Goal: Information Seeking & Learning: Learn about a topic

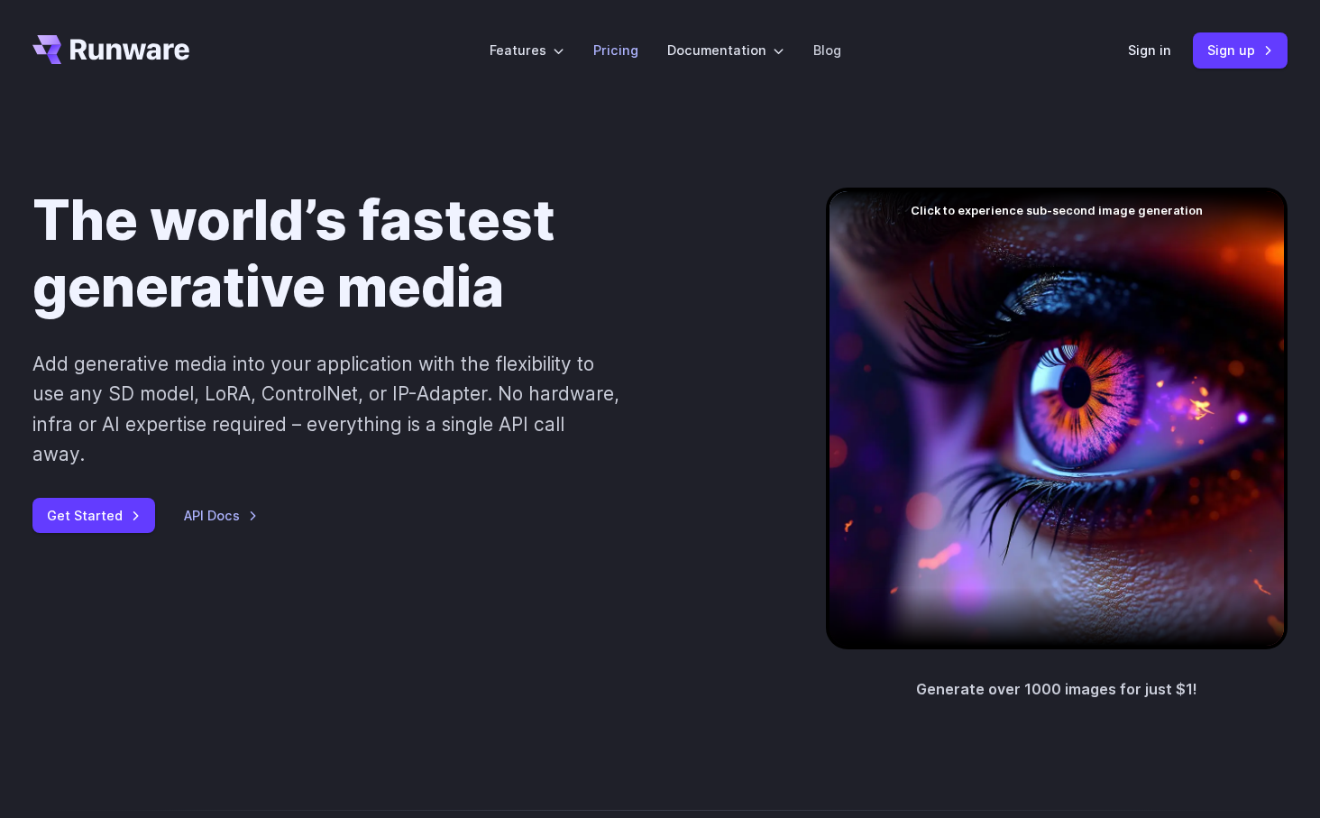
click at [649, 40] on li "Pricing" at bounding box center [616, 50] width 74 height 50
click at [621, 49] on link "Pricing" at bounding box center [615, 50] width 45 height 21
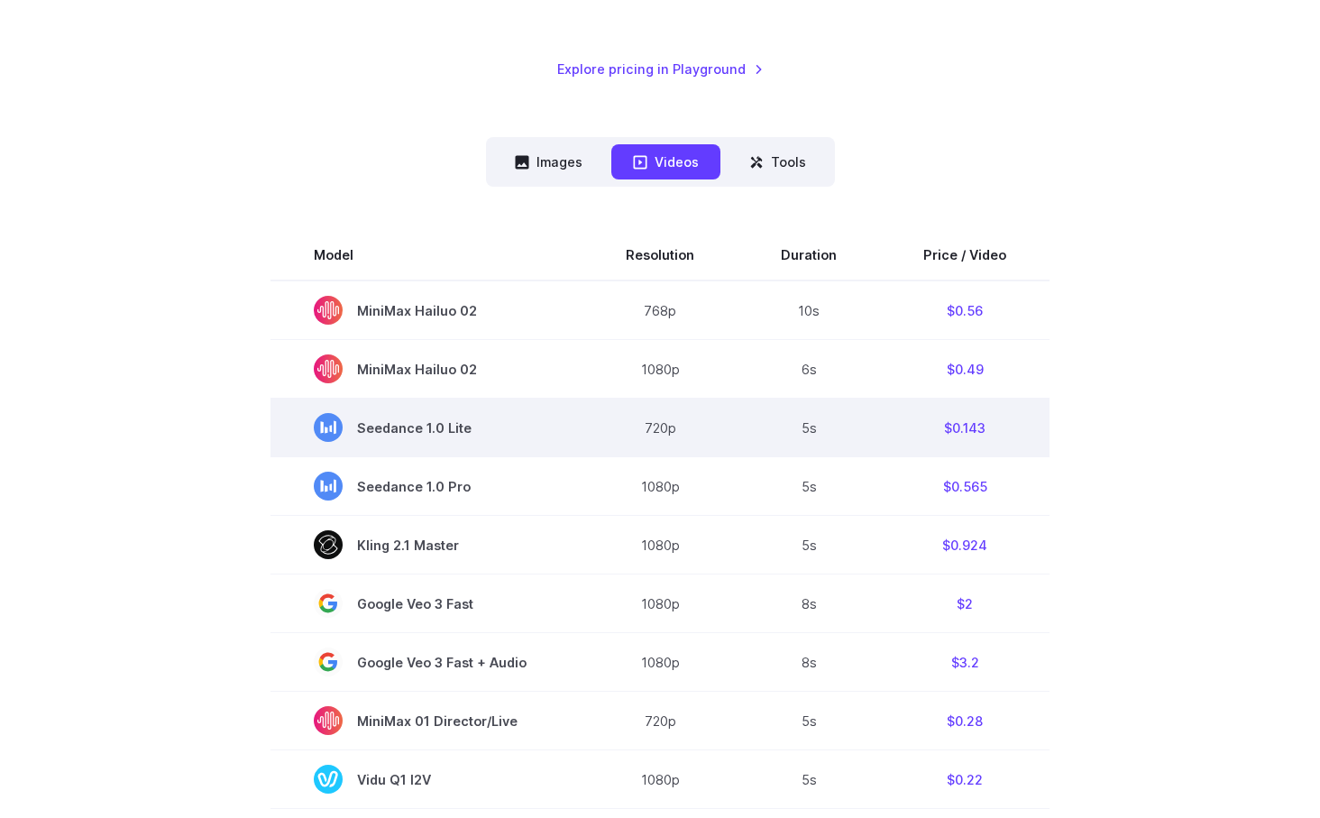
scroll to position [409, 0]
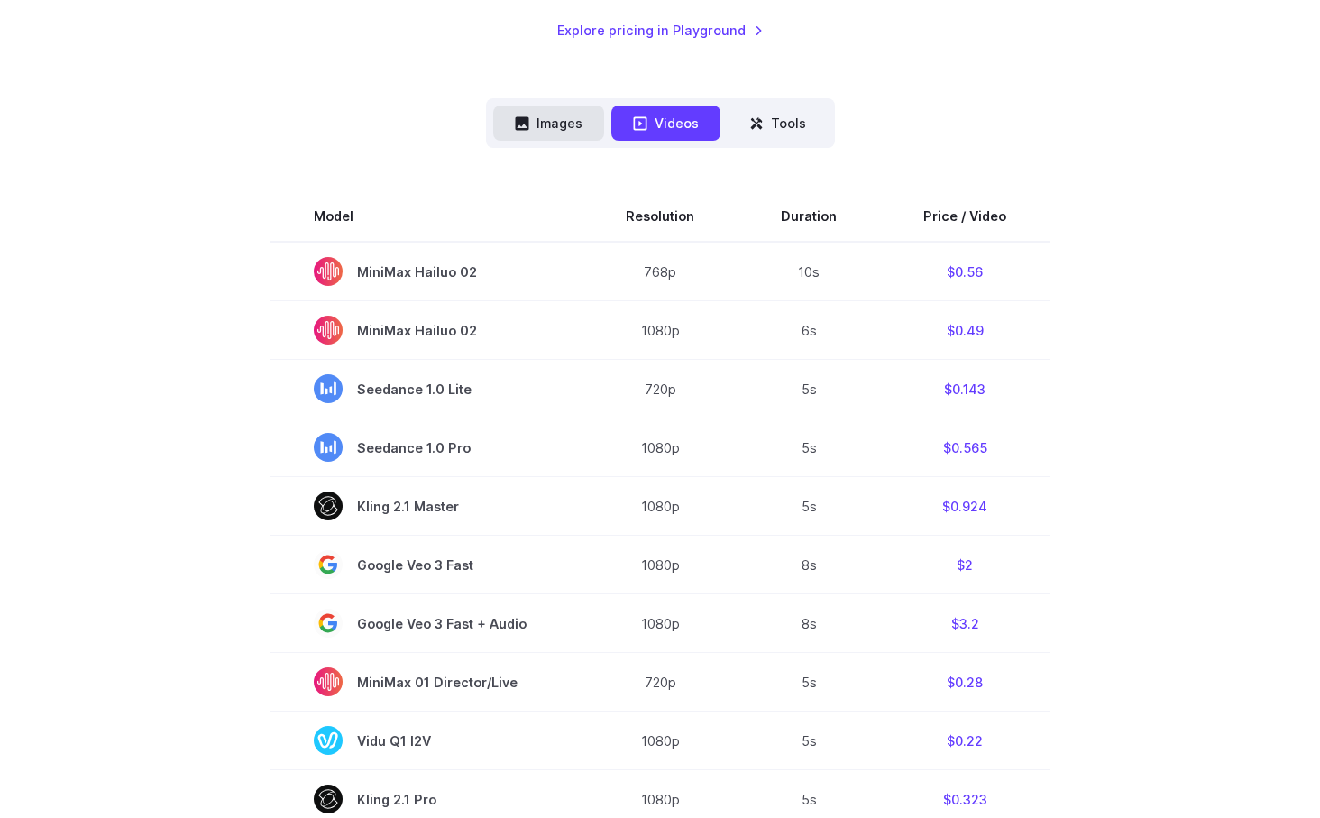
click at [588, 114] on button "Images" at bounding box center [548, 122] width 111 height 35
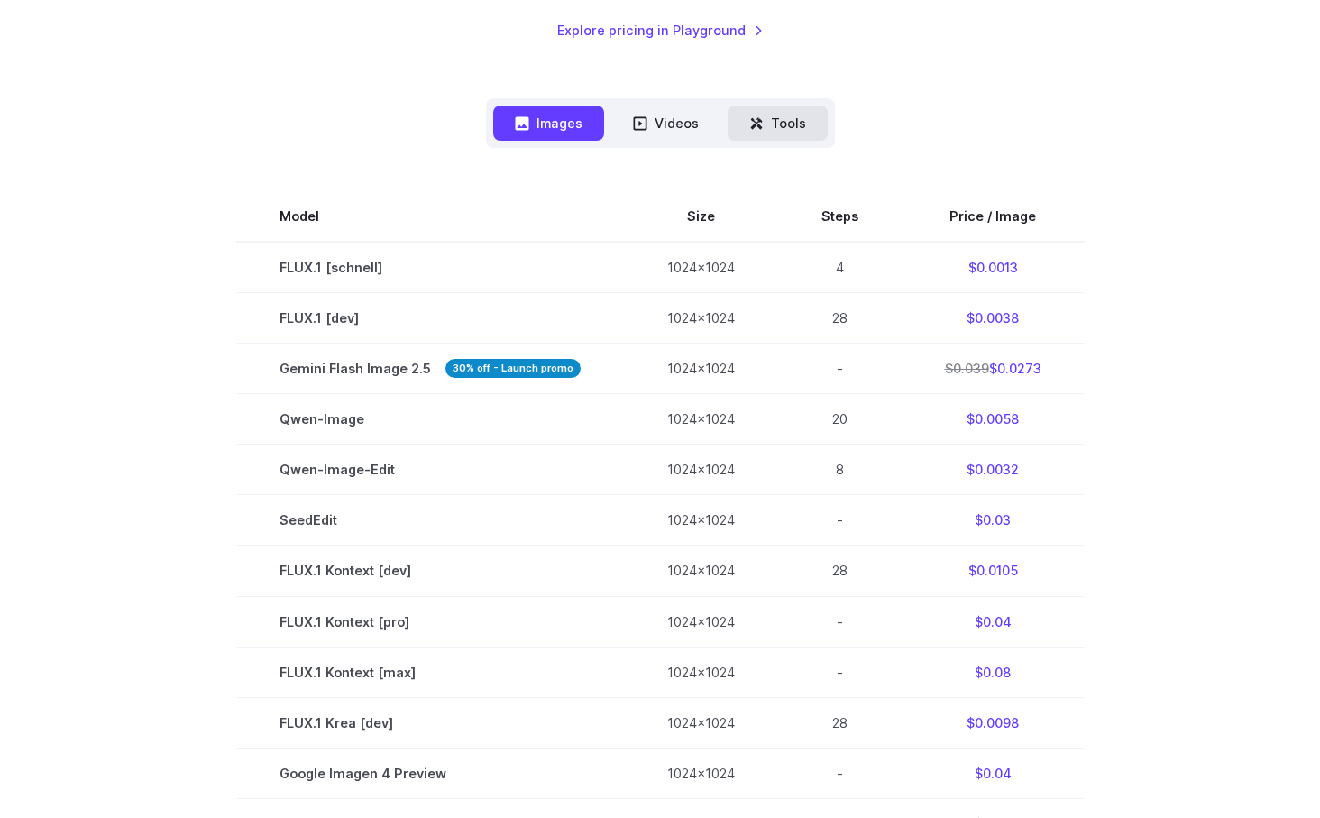
click at [789, 131] on button "Tools" at bounding box center [777, 122] width 100 height 35
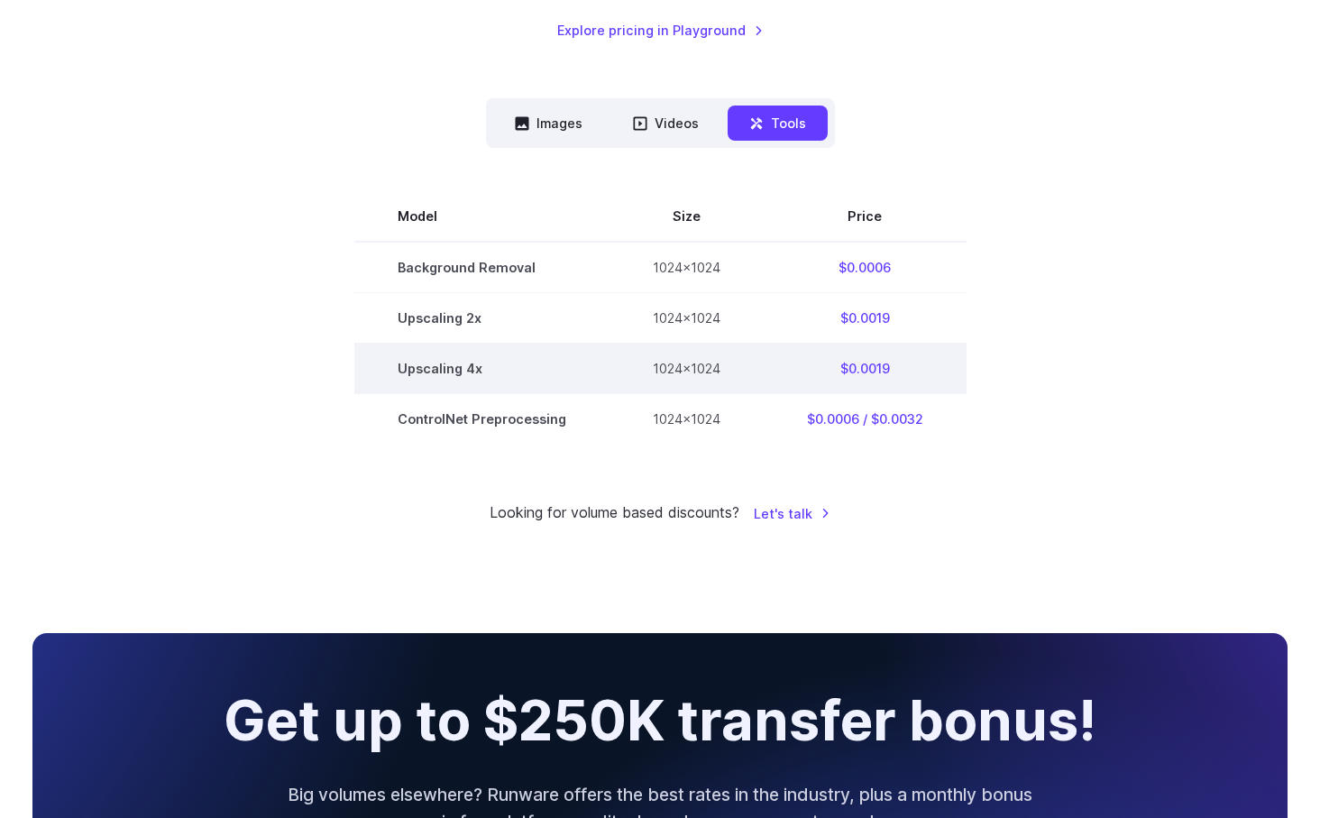
click at [864, 369] on td "$0.0019" at bounding box center [864, 368] width 203 height 50
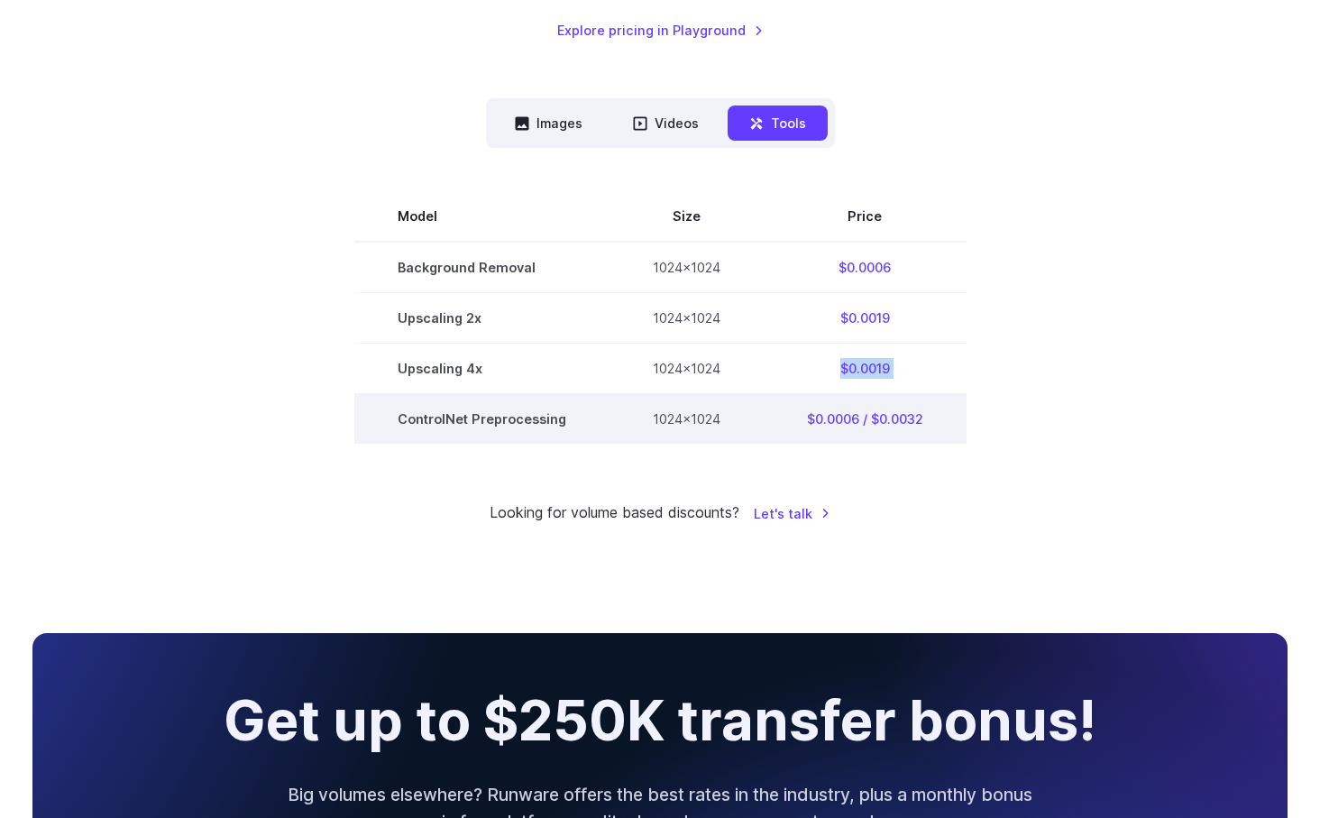
click at [874, 426] on td "$0.0006 / $0.0032" at bounding box center [864, 419] width 203 height 50
click at [849, 403] on td "$0.0006 / $0.0032" at bounding box center [864, 419] width 203 height 50
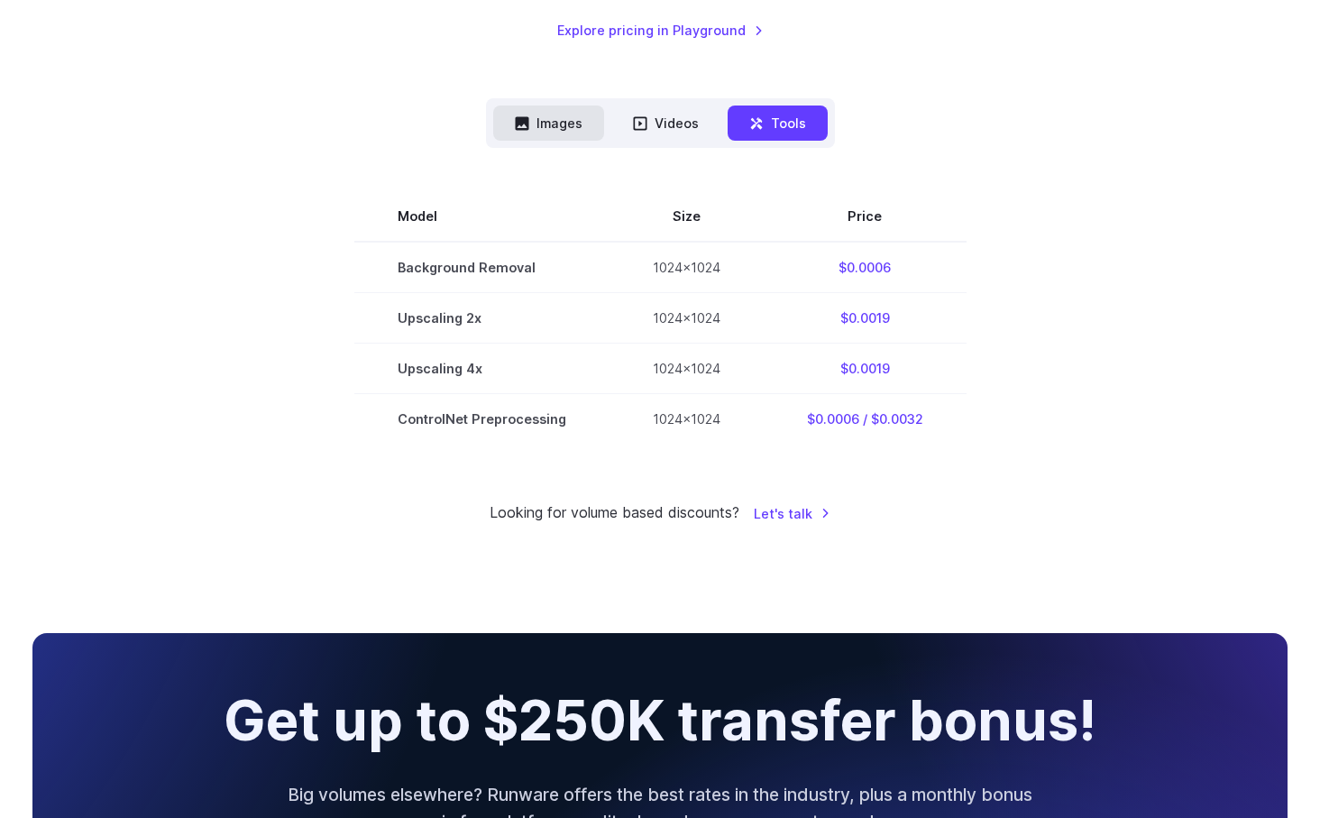
click at [565, 131] on button "Images" at bounding box center [548, 122] width 111 height 35
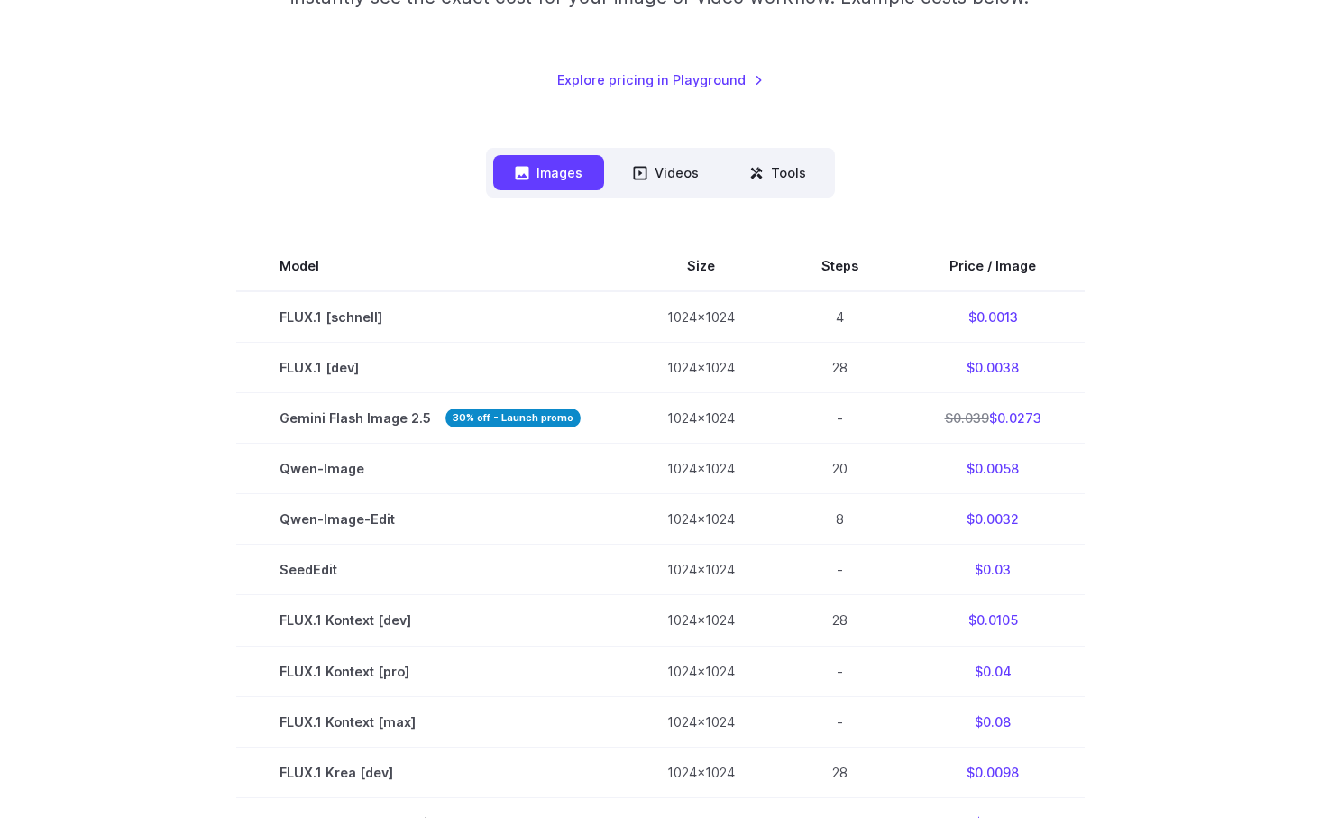
scroll to position [369, 0]
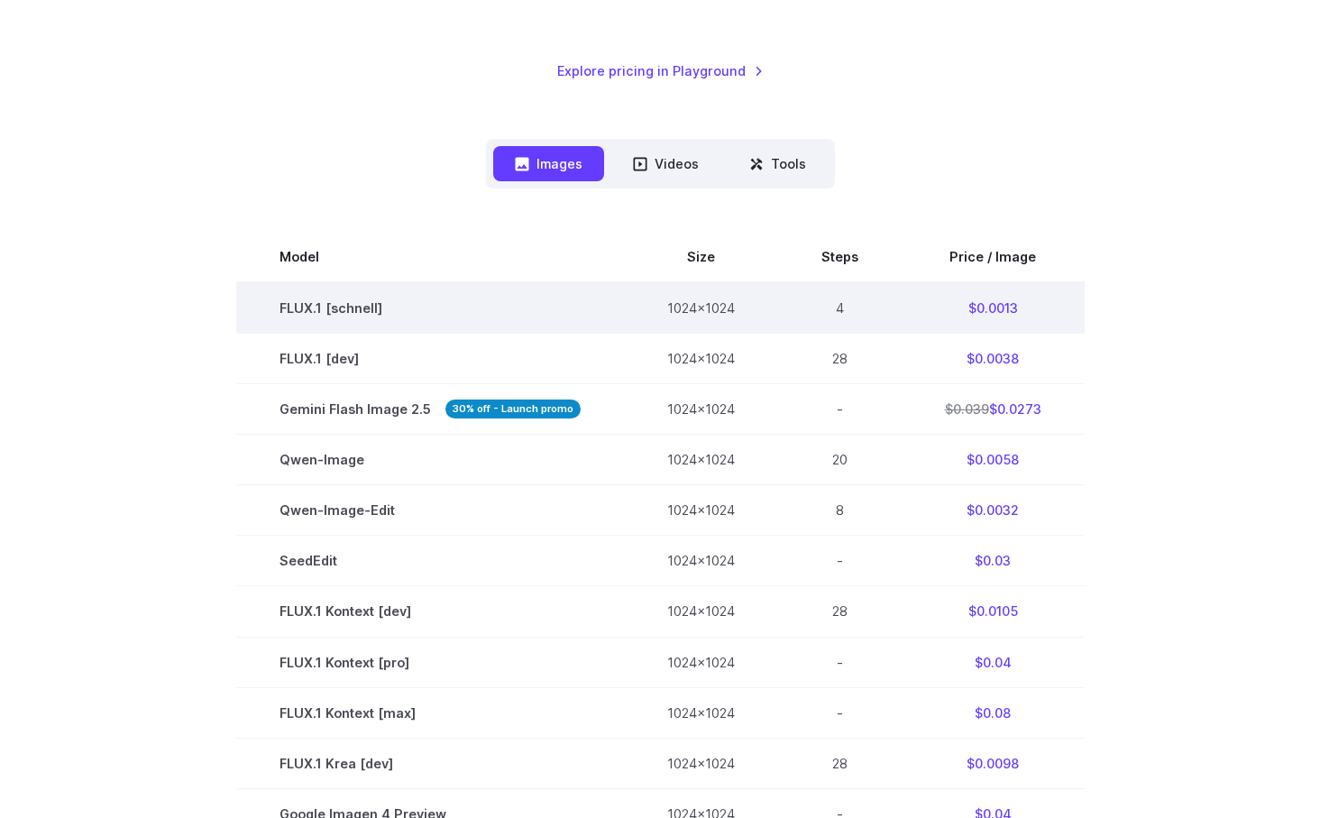
click at [633, 307] on td "1024x1024" at bounding box center [701, 307] width 154 height 51
click at [861, 315] on td "4" at bounding box center [839, 307] width 123 height 51
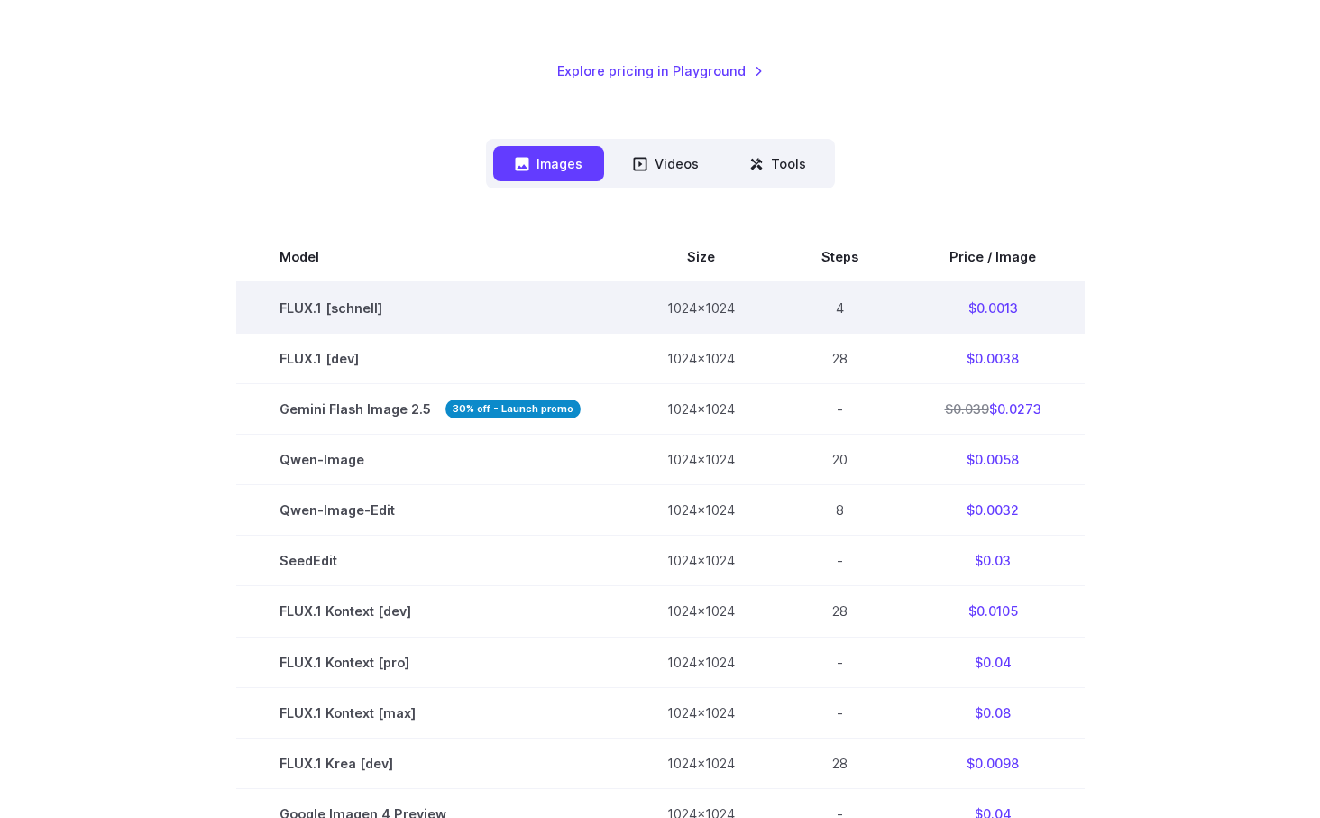
click at [861, 315] on td "4" at bounding box center [839, 307] width 123 height 51
click at [927, 313] on td "$0.0013" at bounding box center [992, 307] width 183 height 51
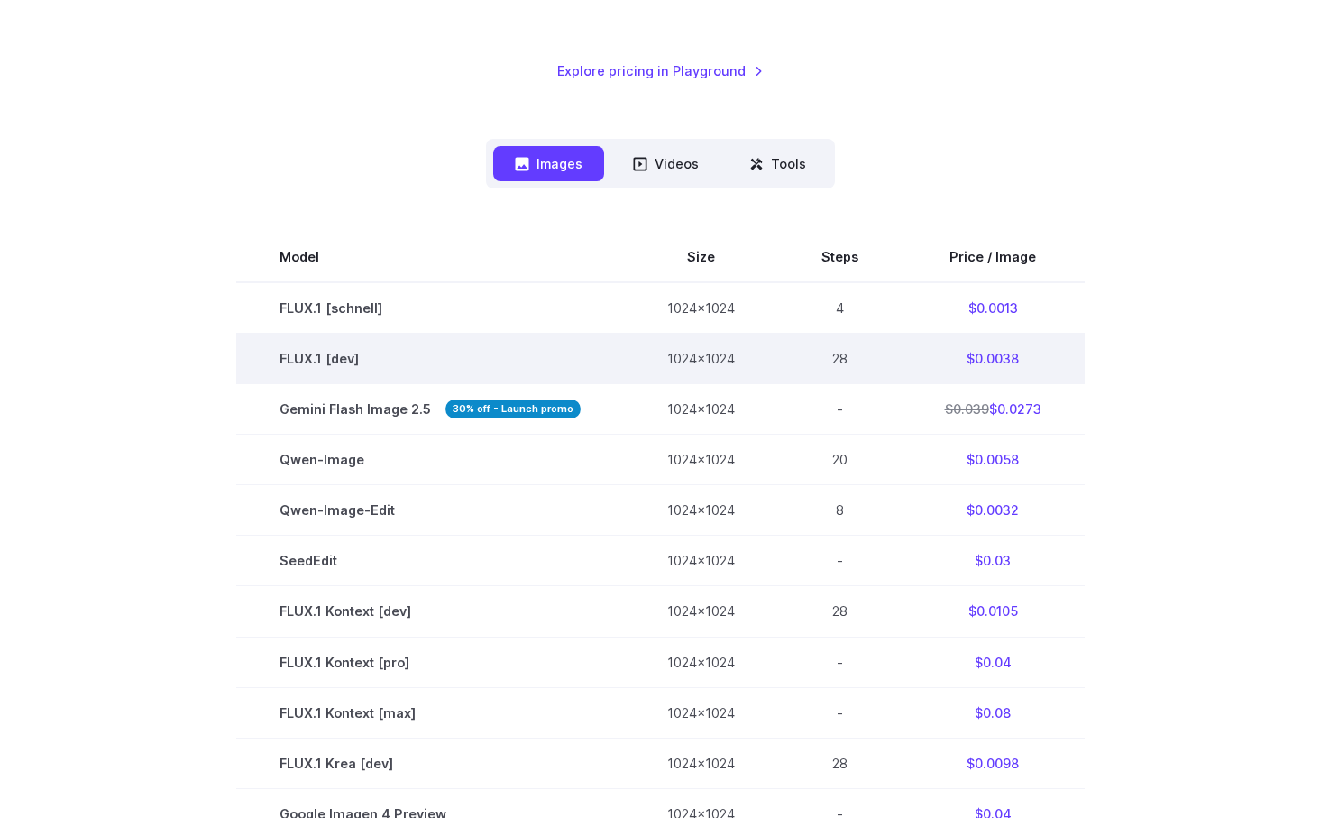
click at [863, 361] on td "28" at bounding box center [839, 359] width 123 height 50
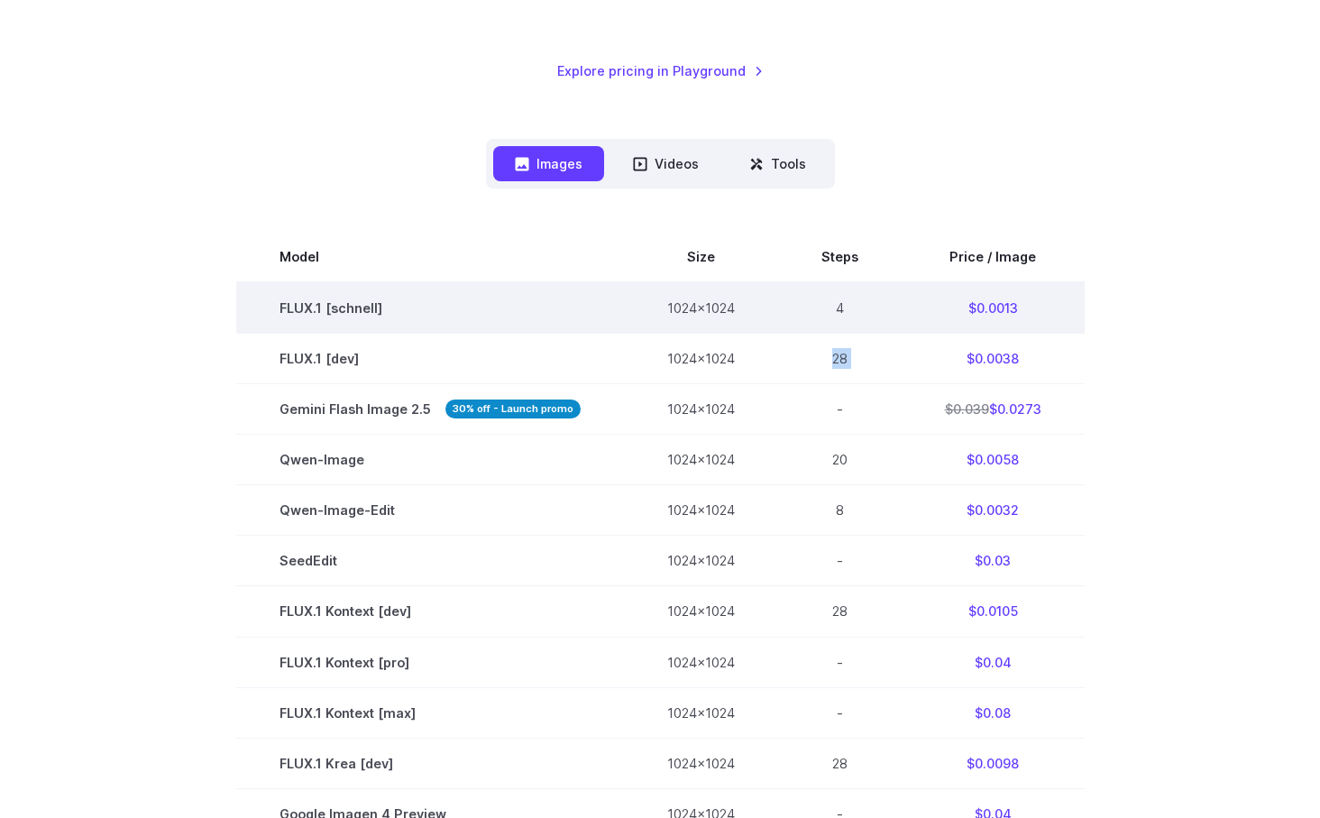
click at [844, 305] on td "4" at bounding box center [839, 307] width 123 height 51
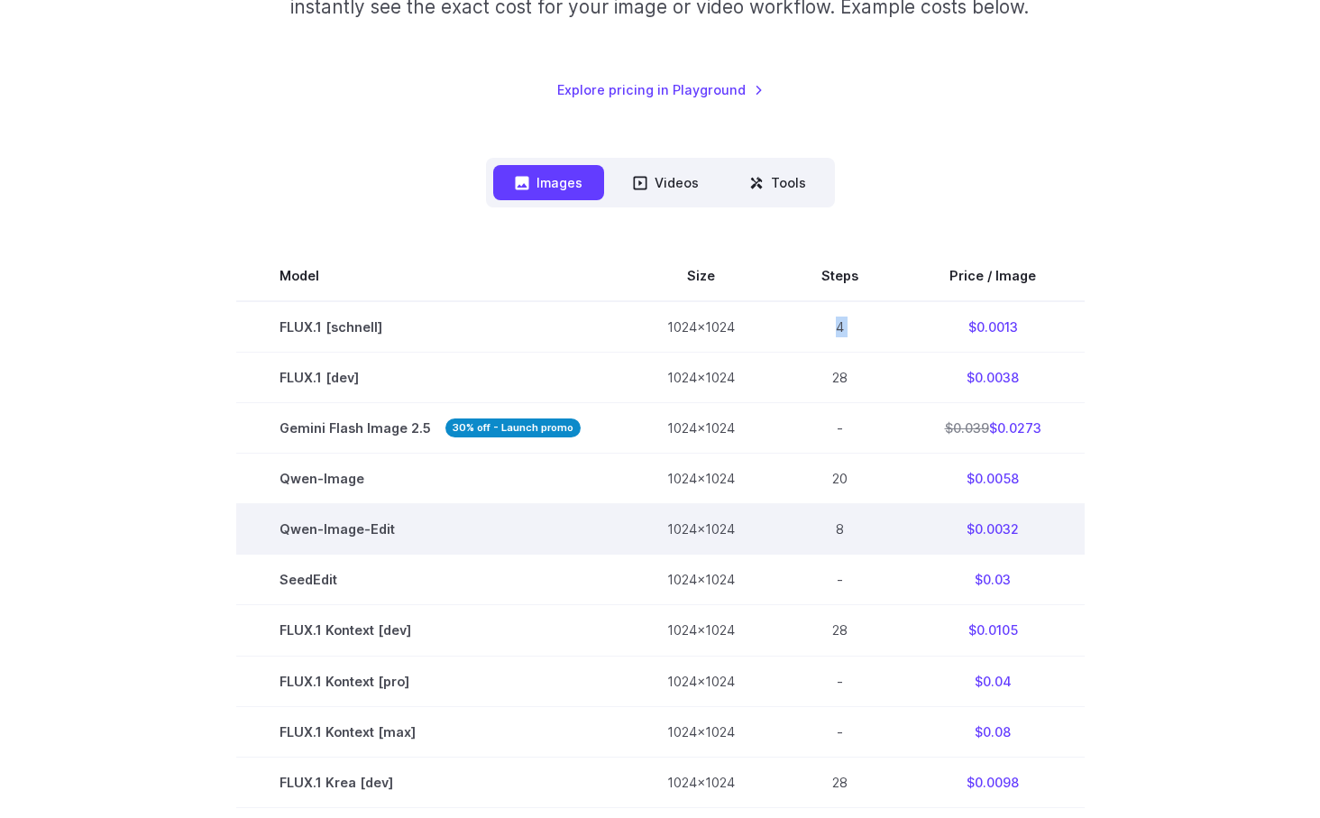
scroll to position [346, 0]
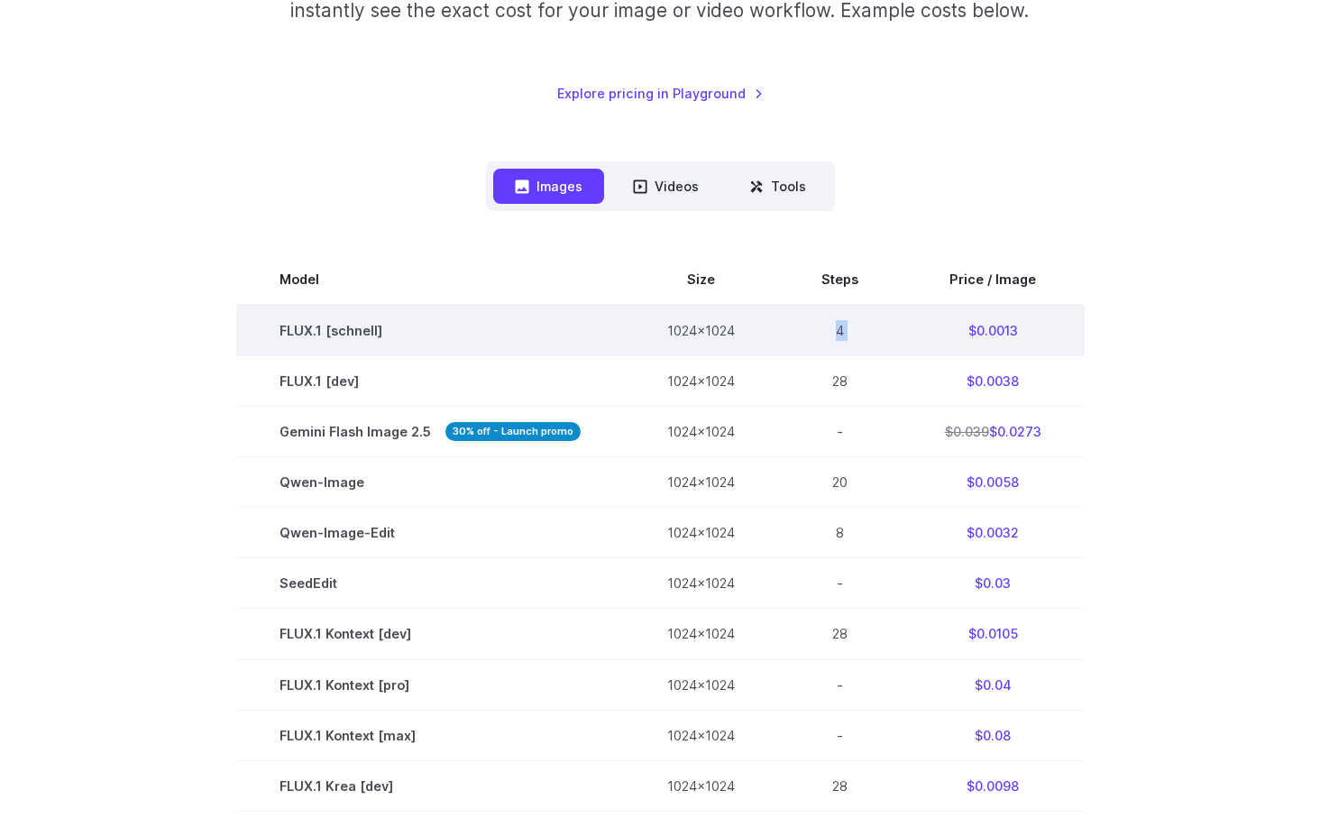
click at [877, 307] on td "4" at bounding box center [839, 330] width 123 height 51
click at [832, 343] on td "4" at bounding box center [839, 330] width 123 height 51
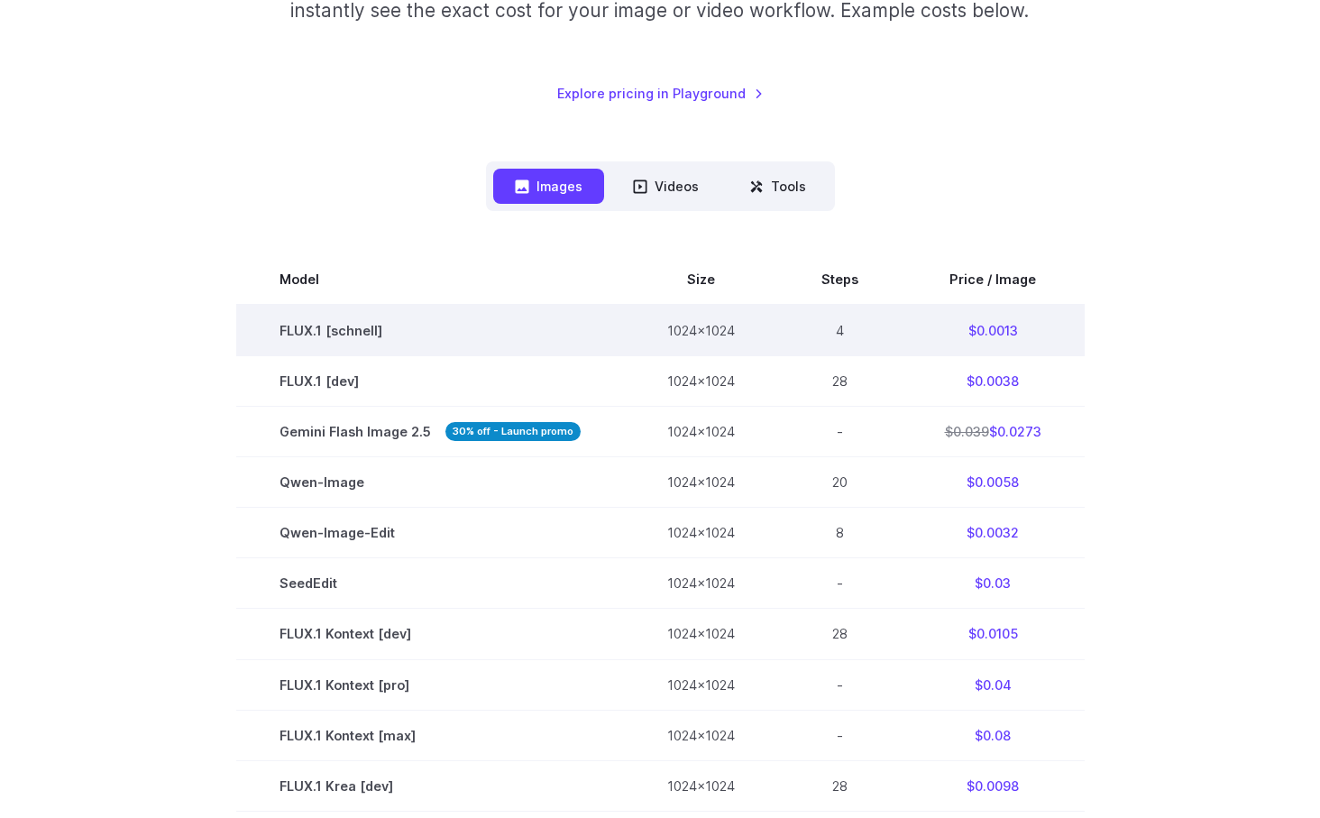
click at [880, 340] on td "4" at bounding box center [839, 330] width 123 height 51
click at [966, 340] on td "$0.0013" at bounding box center [992, 330] width 183 height 51
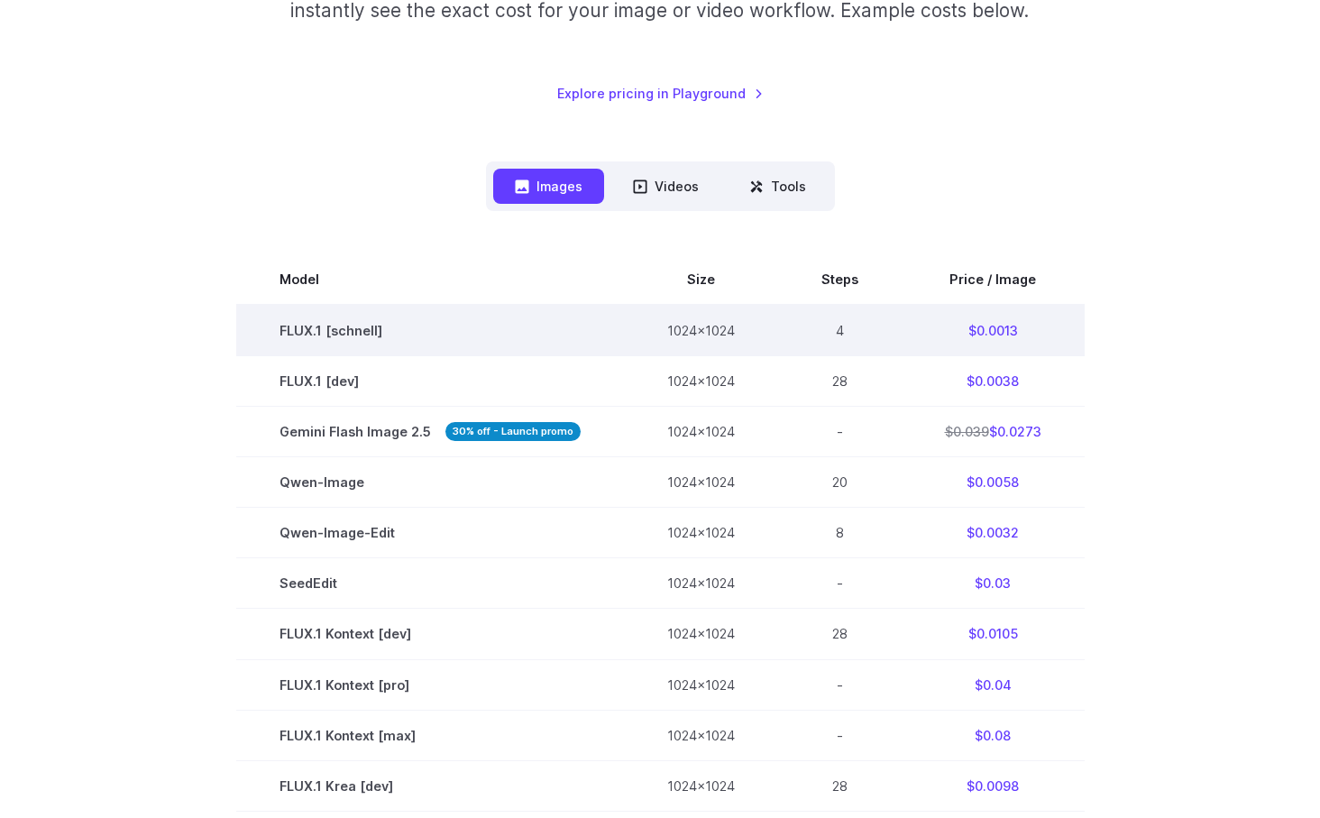
click at [966, 340] on td "$0.0013" at bounding box center [992, 330] width 183 height 51
click at [873, 354] on td "4" at bounding box center [839, 330] width 123 height 51
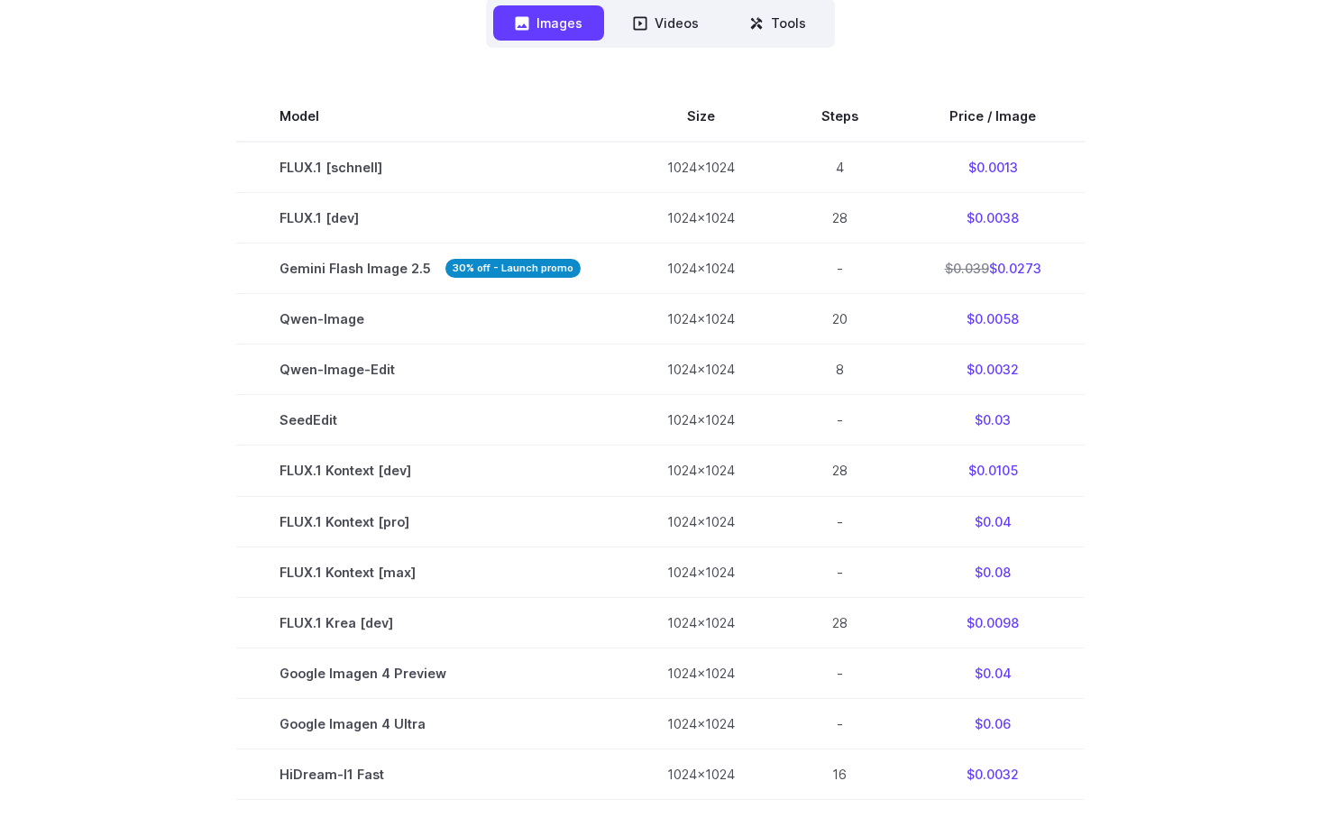
scroll to position [0, 0]
